Goal: Find specific page/section: Find specific page/section

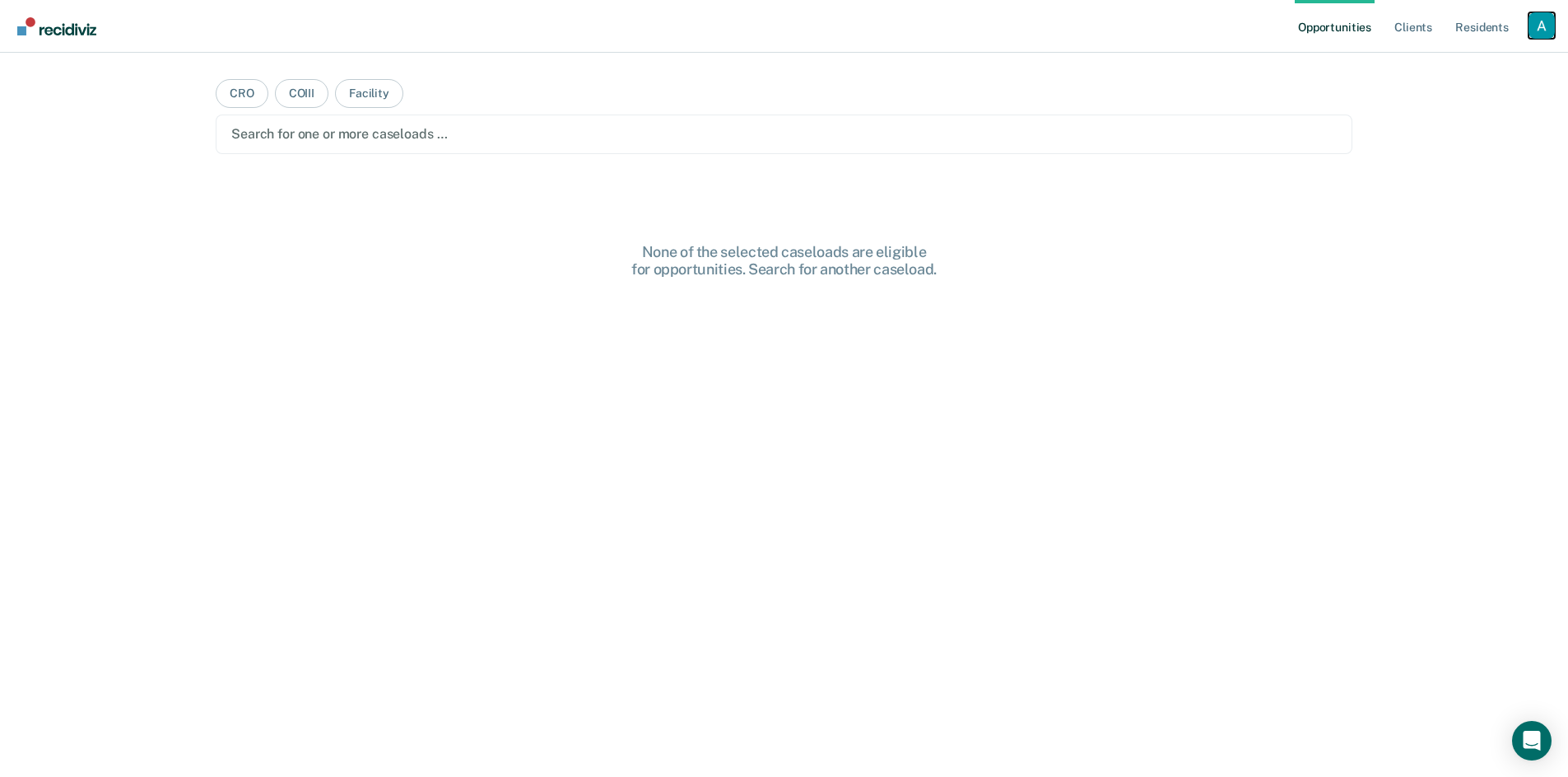
click at [1537, 21] on div "Profile dropdown button" at bounding box center [1541, 25] width 27 height 27
click at [1484, 51] on div "Profile How it works Log Out" at bounding box center [1476, 86] width 159 height 80
click at [1433, 64] on link "Profile" at bounding box center [1476, 67] width 133 height 14
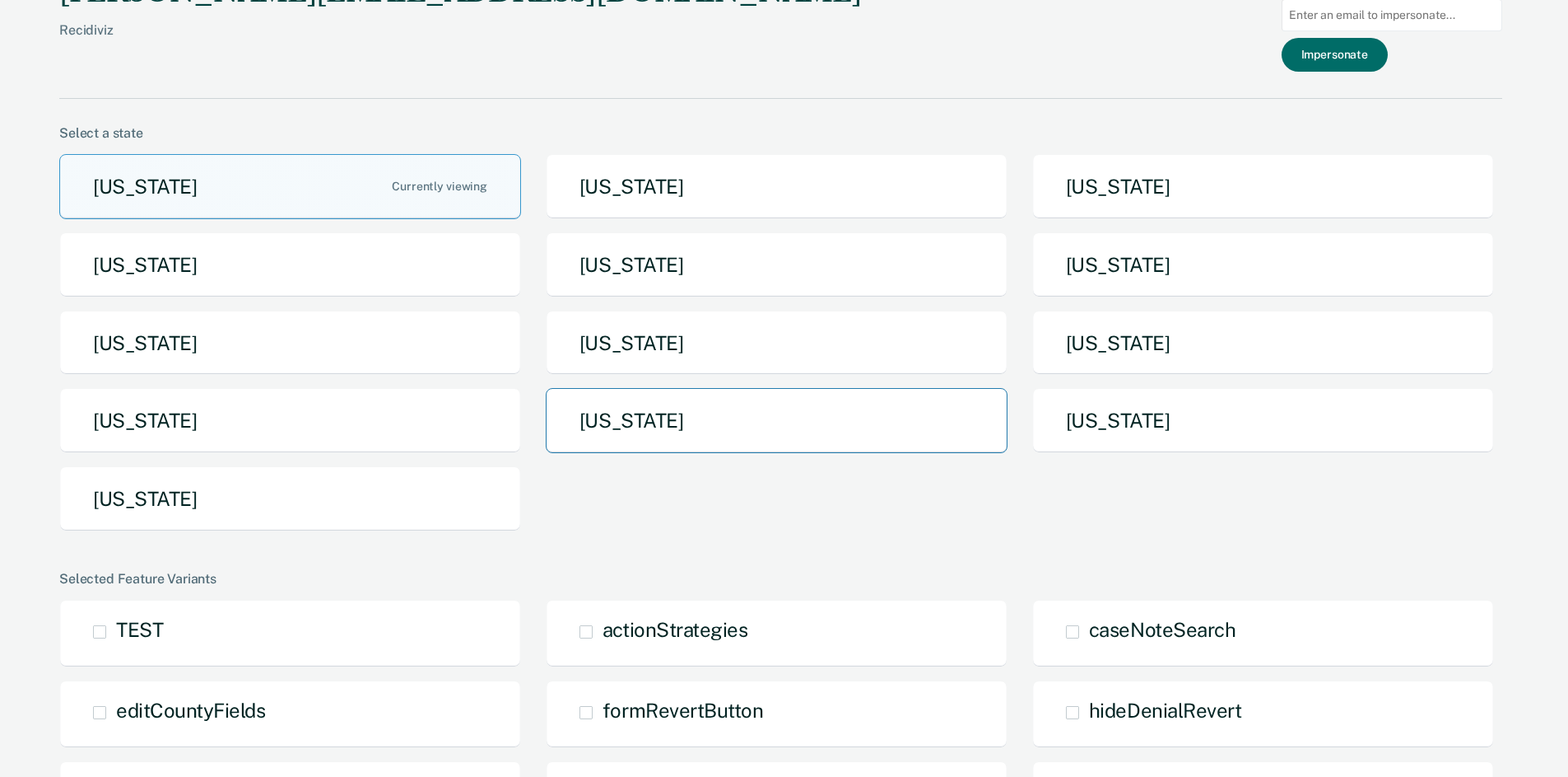
scroll to position [27, 0]
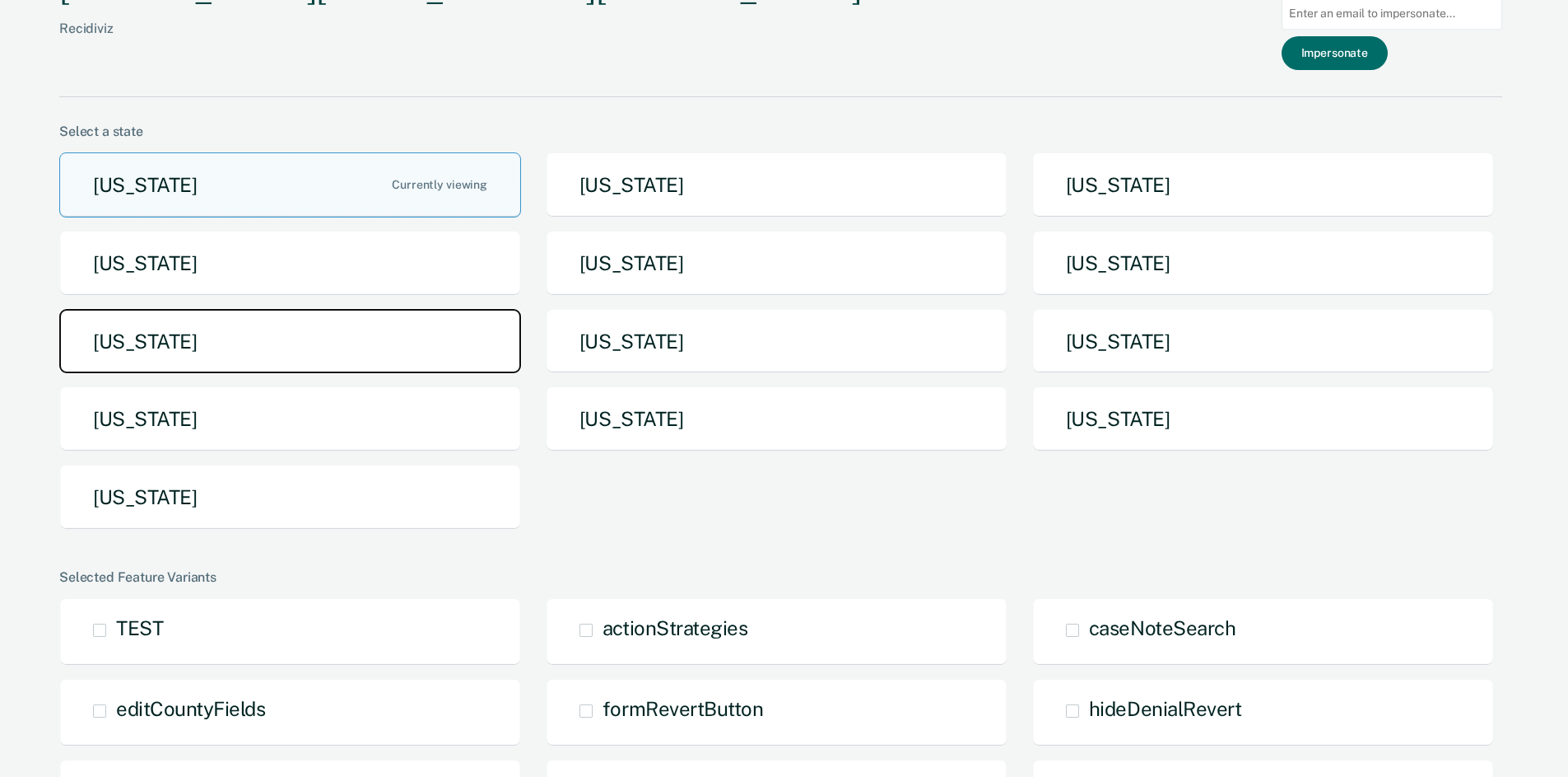
click at [380, 370] on button "[US_STATE]" at bounding box center [291, 341] width 462 height 65
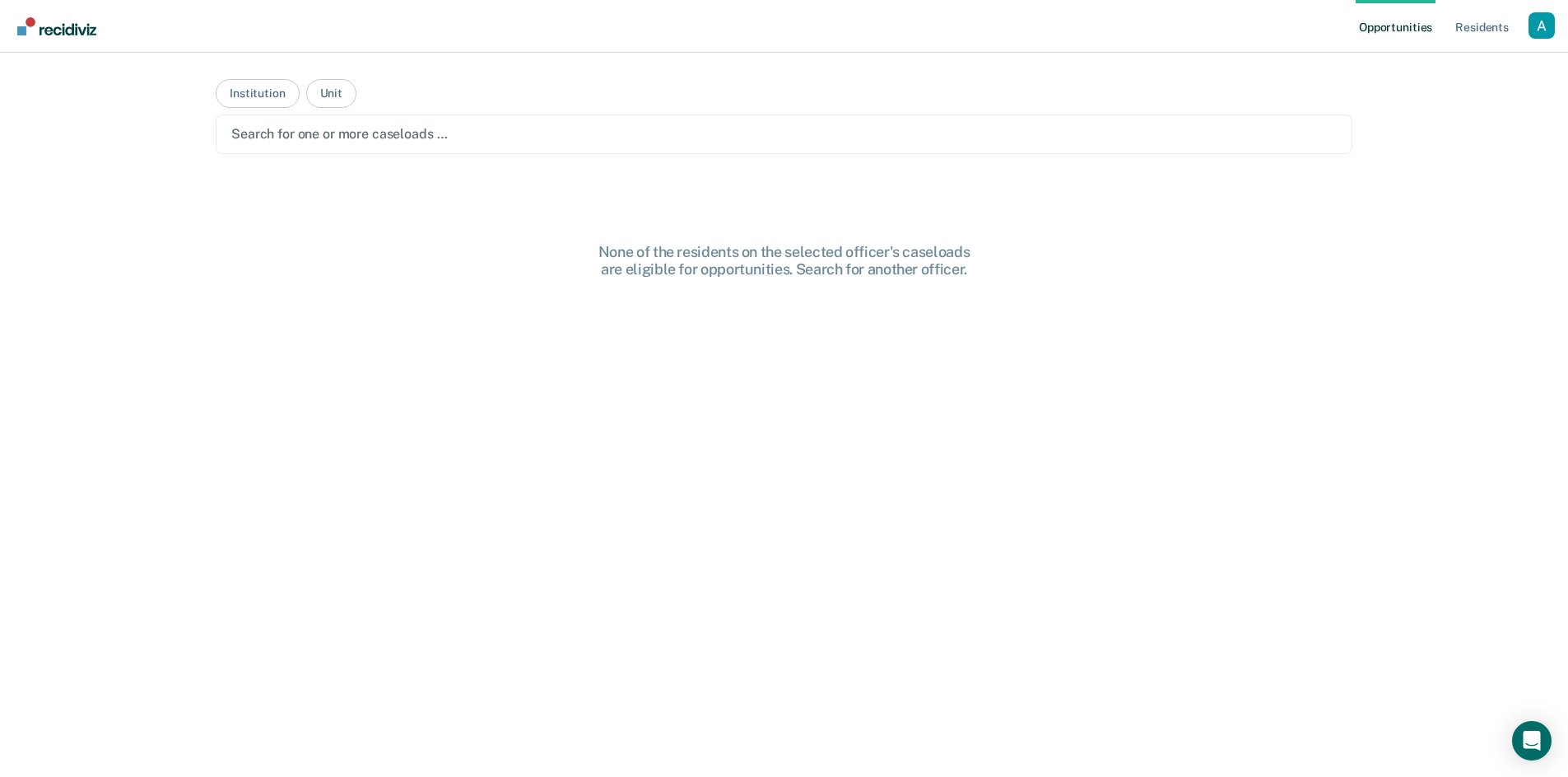
click at [428, 138] on div at bounding box center [784, 133] width 1106 height 19
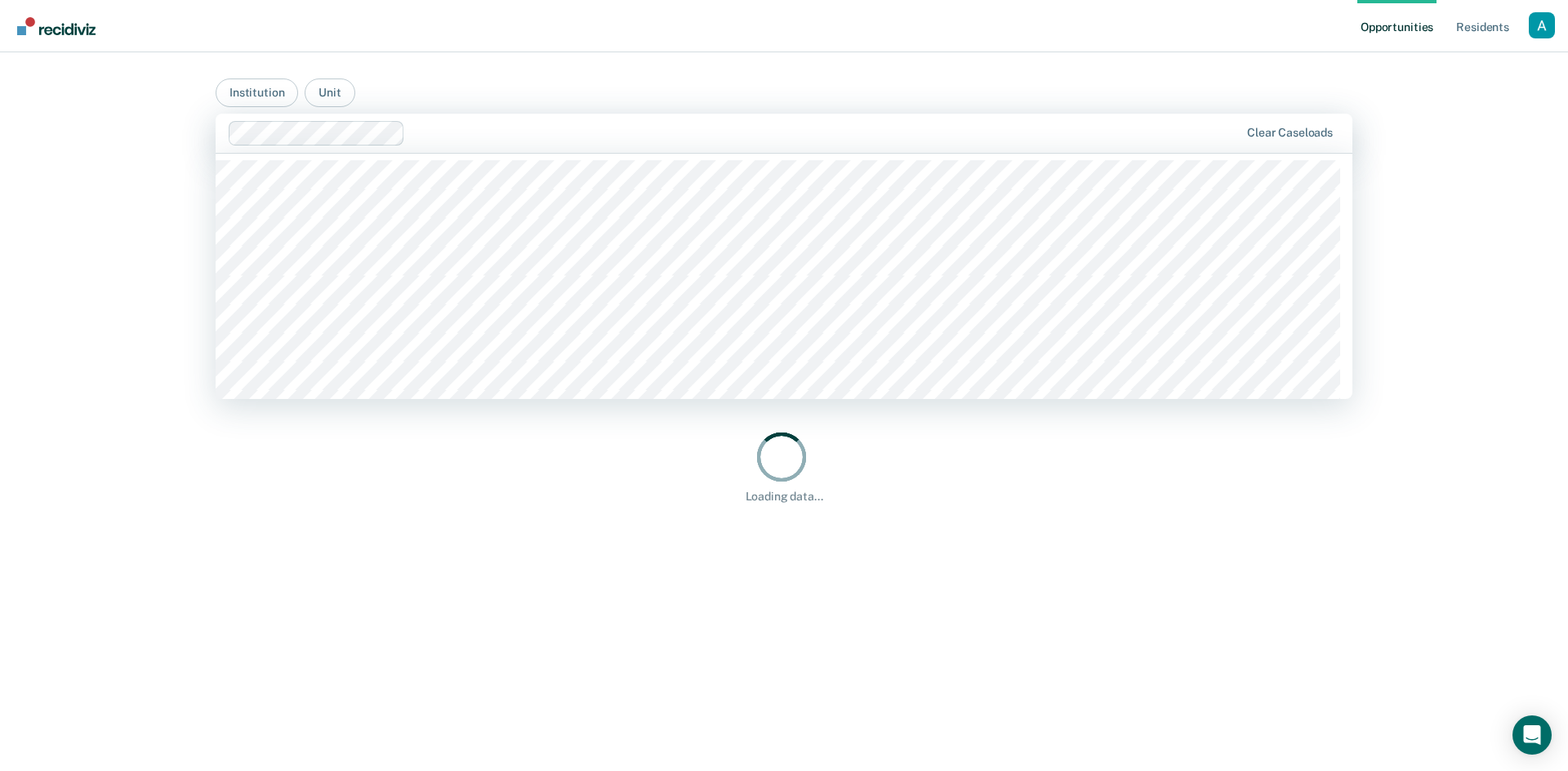
drag, startPoint x: 1137, startPoint y: 566, endPoint x: 1122, endPoint y: 572, distance: 16.2
click at [1137, 566] on div "Loading data..." at bounding box center [784, 466] width 1137 height 588
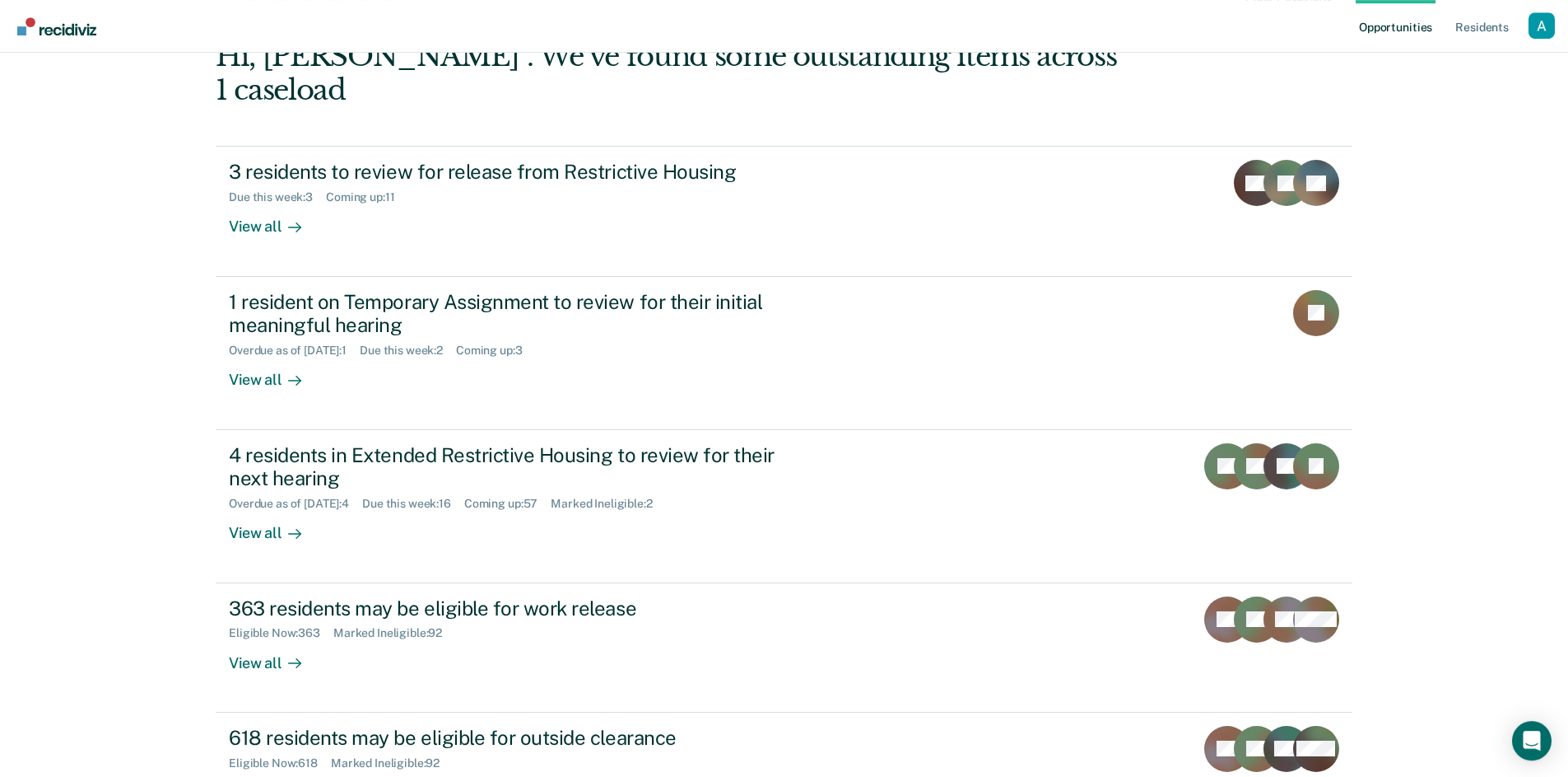
scroll to position [231, 0]
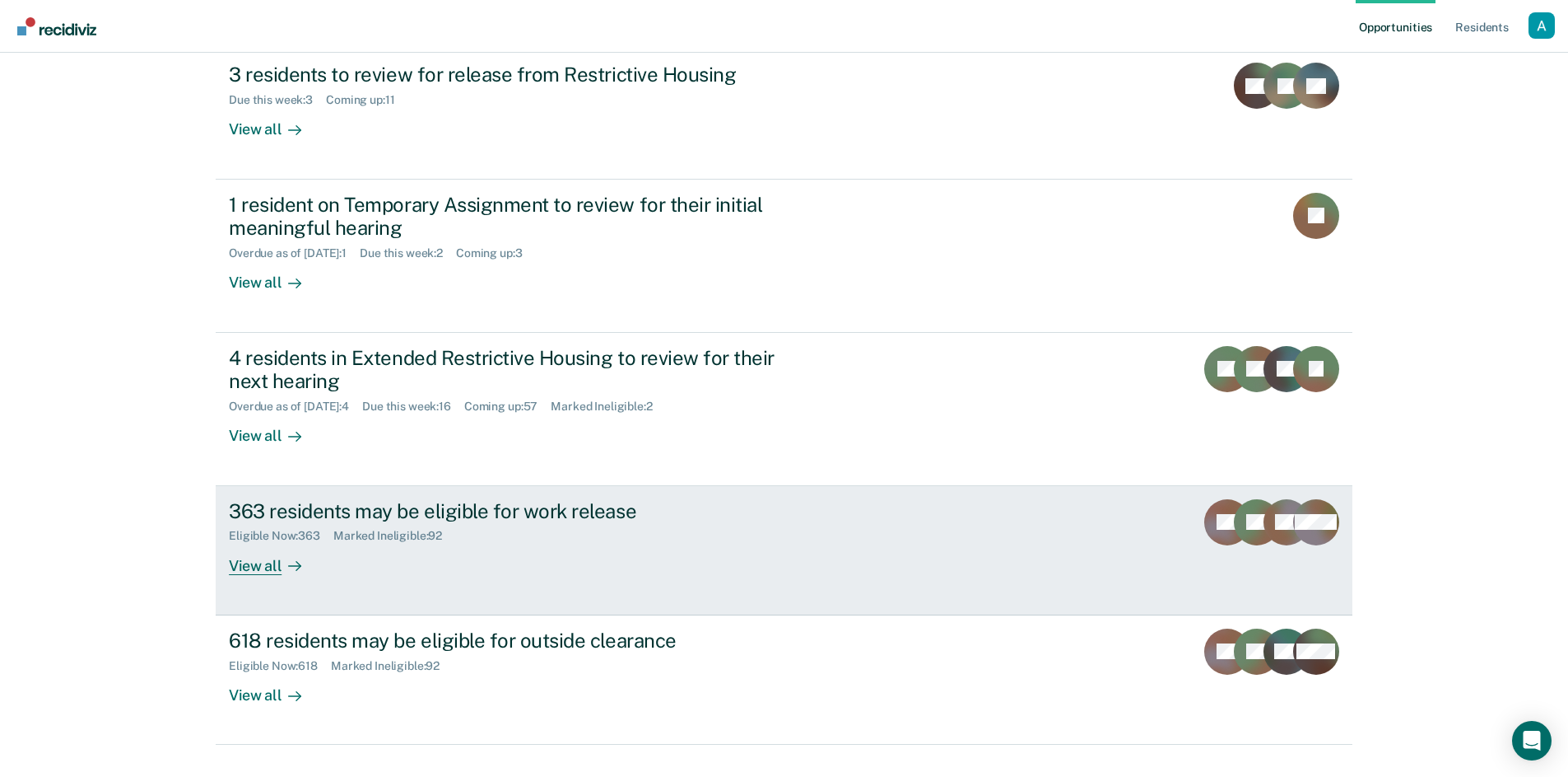
click at [260, 543] on div "View all" at bounding box center [275, 559] width 92 height 32
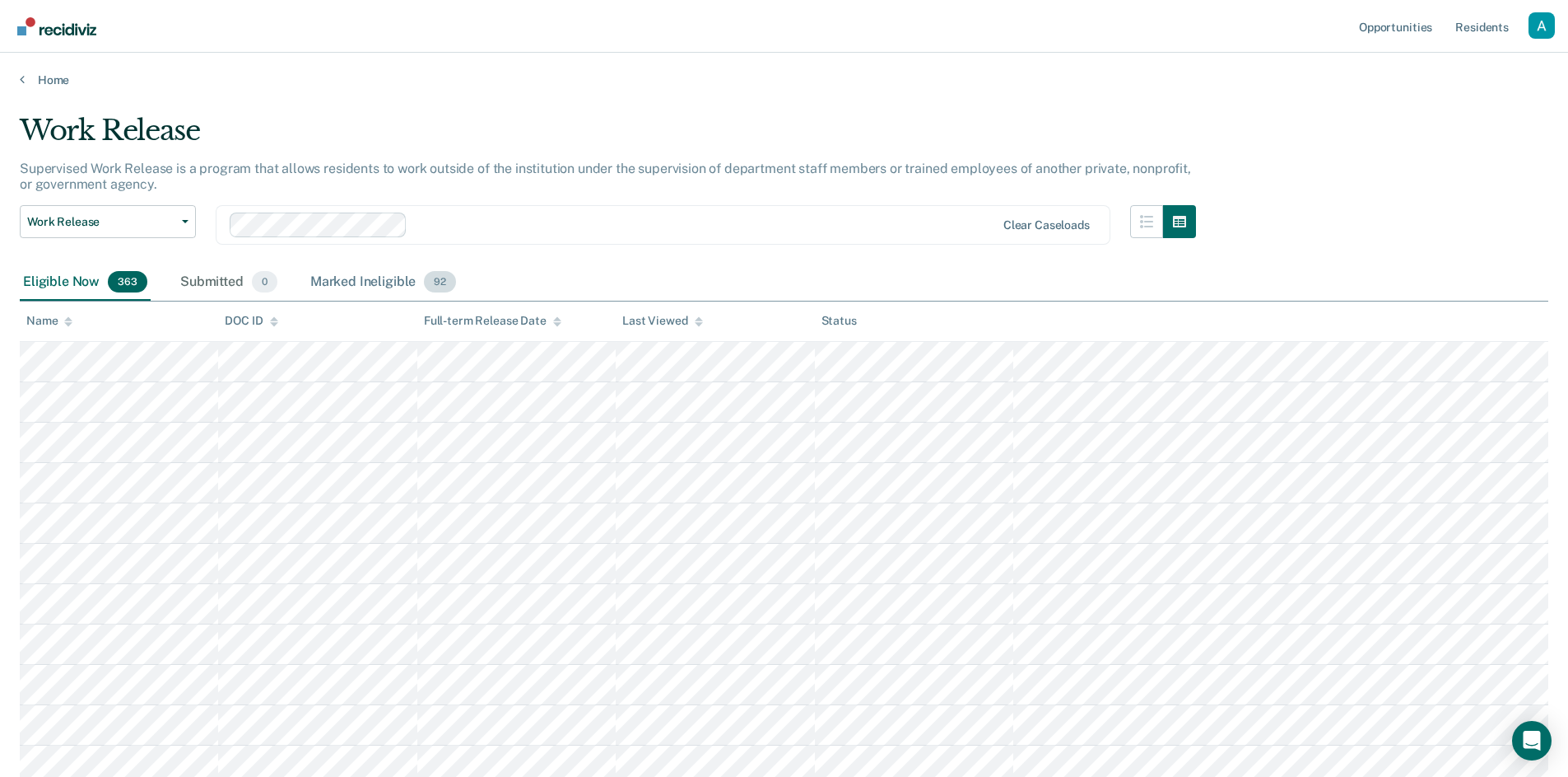
click at [411, 287] on div "Marked Ineligible 92" at bounding box center [384, 282] width 153 height 37
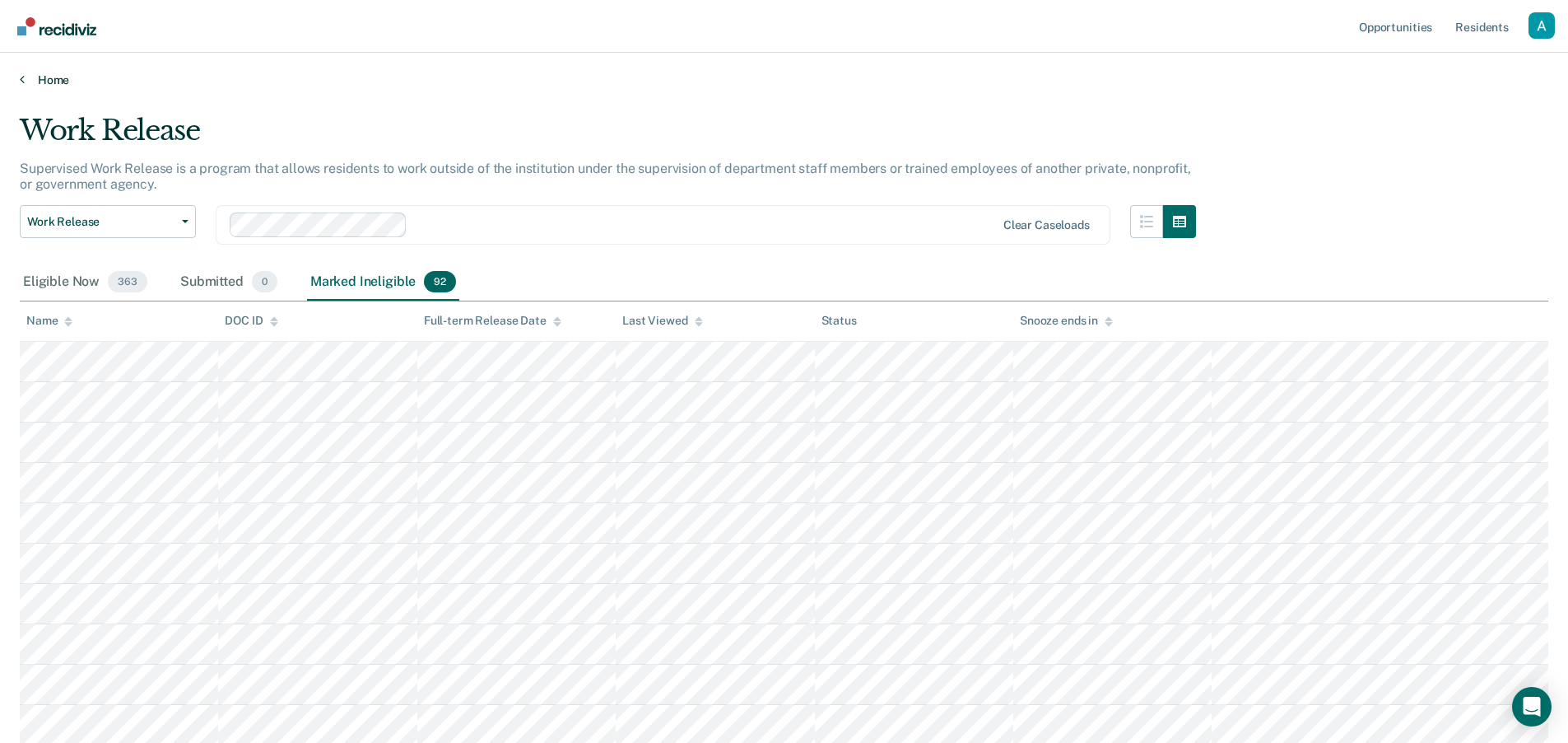
click at [50, 80] on link "Home" at bounding box center [784, 79] width 1528 height 15
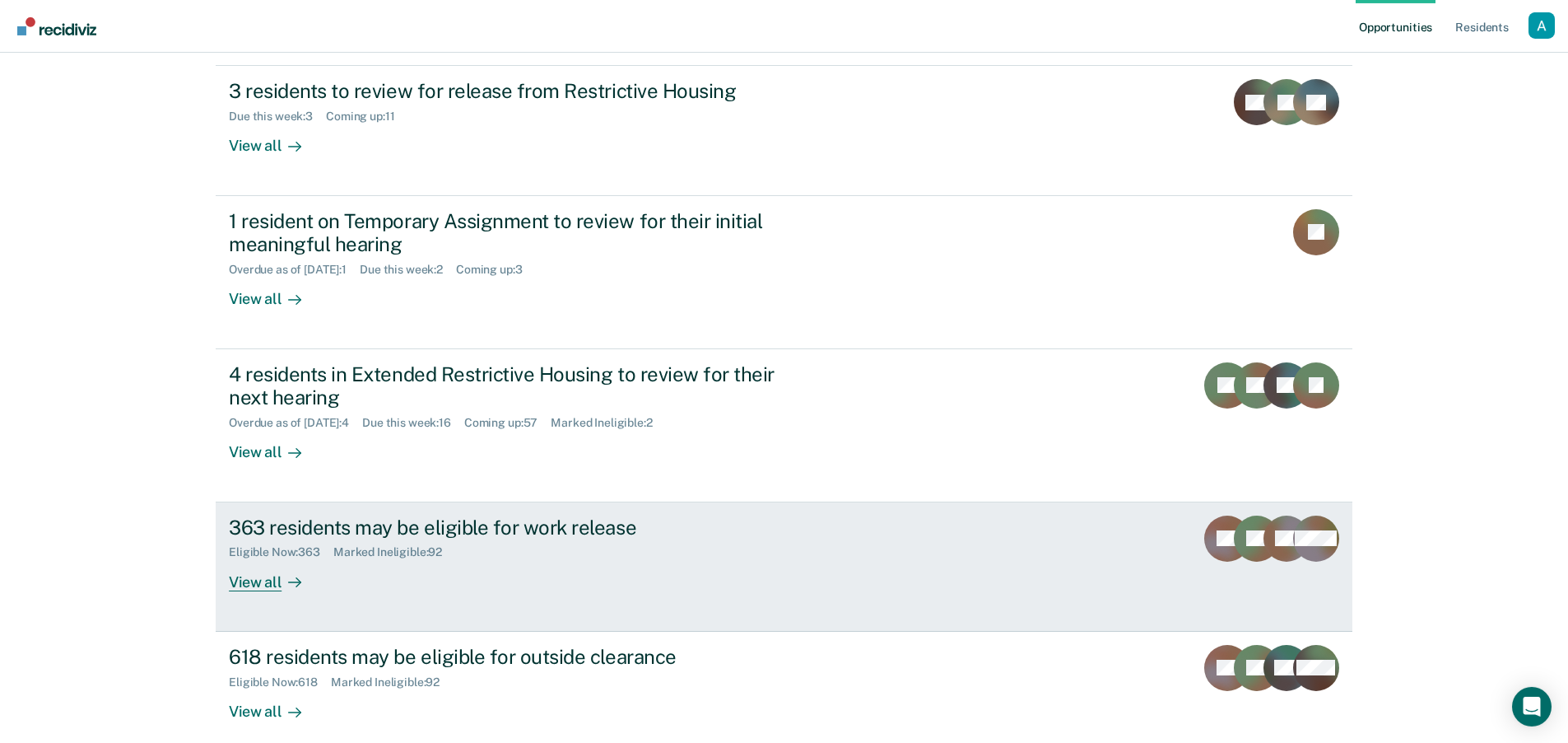
scroll to position [265, 0]
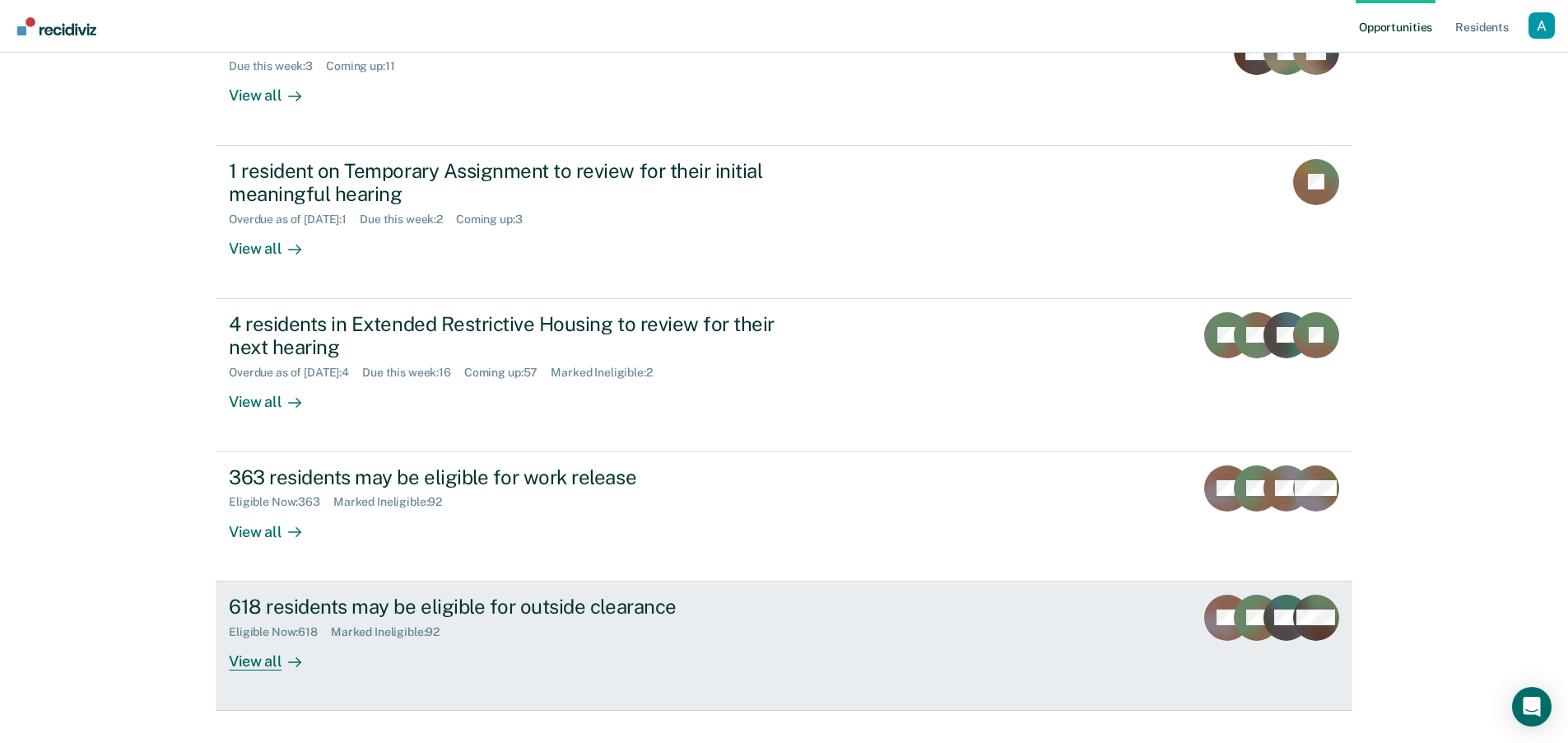
click at [248, 638] on div "View all" at bounding box center [275, 654] width 92 height 32
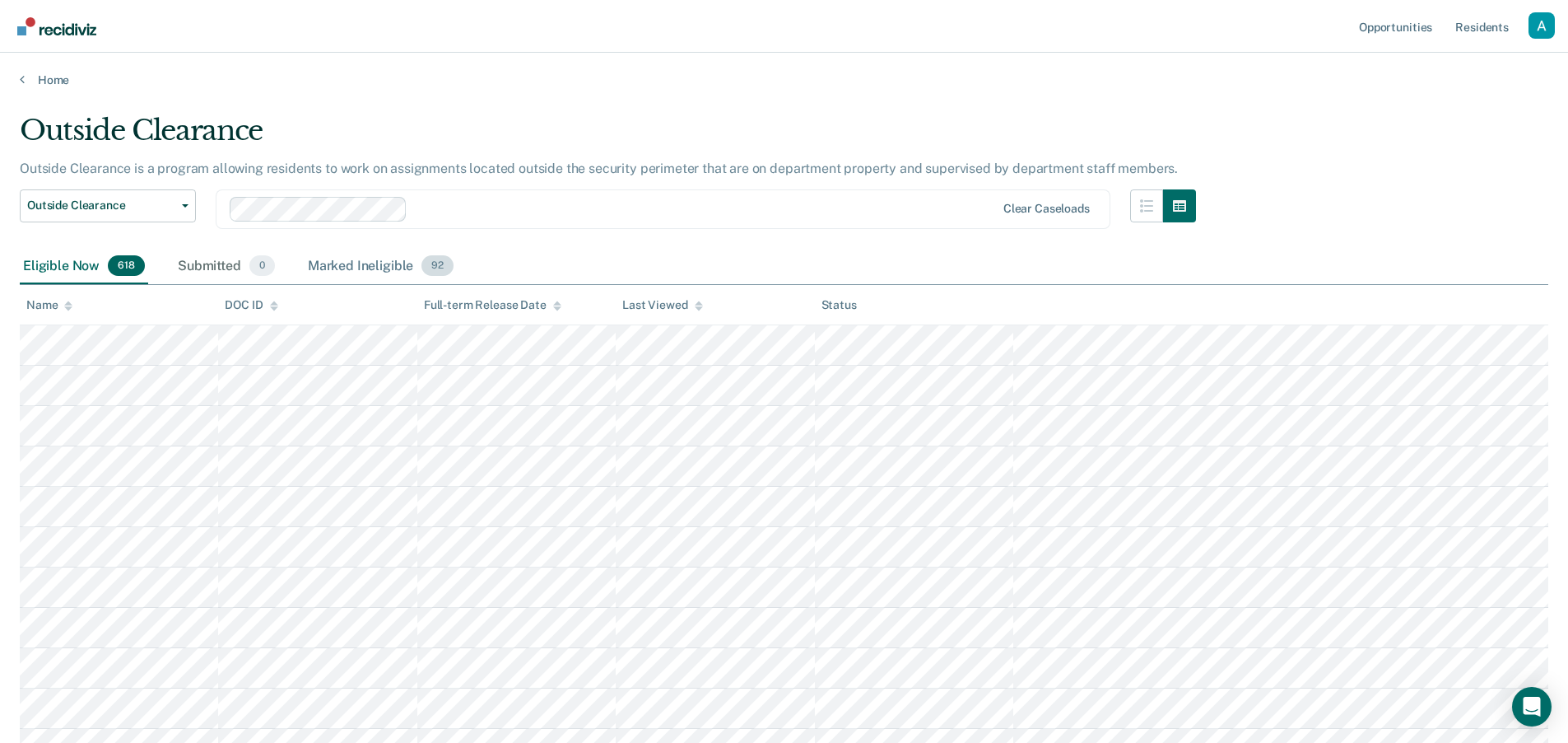
click at [356, 275] on div "Marked Ineligible 92" at bounding box center [381, 267] width 153 height 37
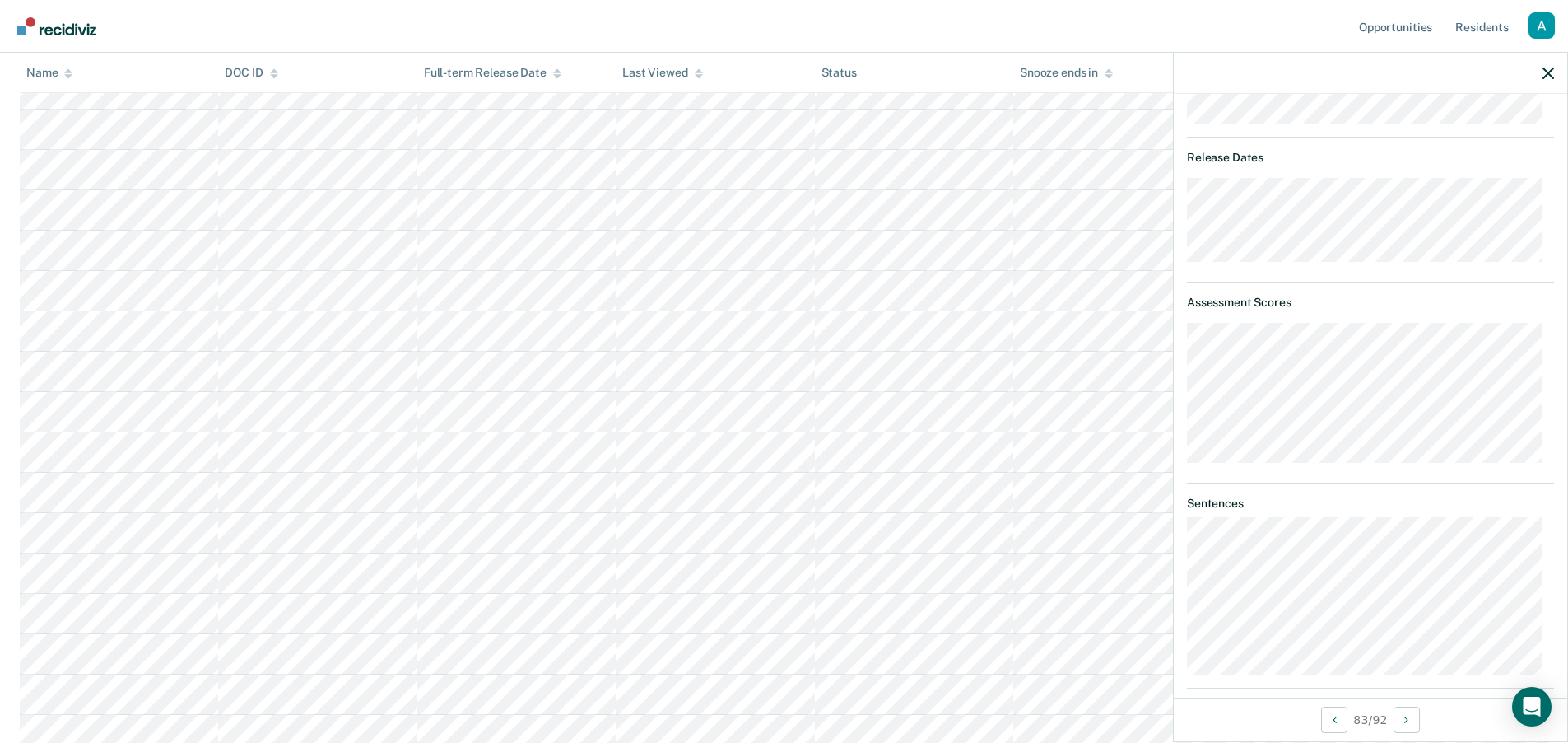
scroll to position [1203, 0]
